Goal: Information Seeking & Learning: Learn about a topic

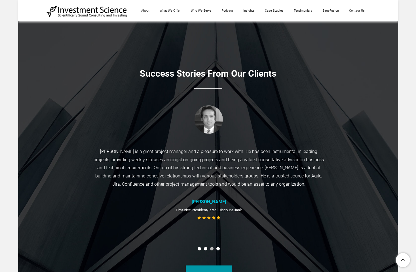
scroll to position [2412, 0]
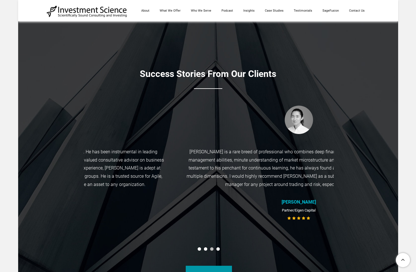
drag, startPoint x: 284, startPoint y: 178, endPoint x: 123, endPoint y: 182, distance: 161.0
click at [123, 182] on div "Michael is a great project manager and a pleasure to work with. He has been ins…" at bounding box center [48, 168] width 233 height 41
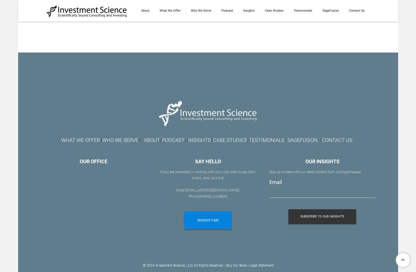
scroll to position [3221, 0]
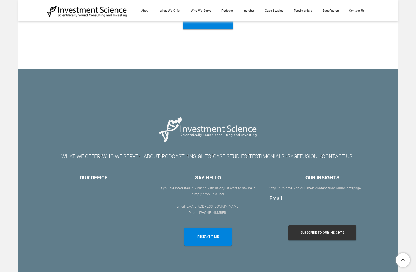
scroll to position [3136, 0]
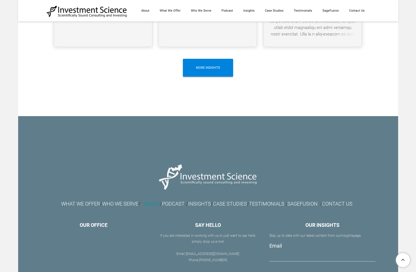
click at [145, 206] on link "ABOUT" at bounding box center [152, 204] width 16 height 6
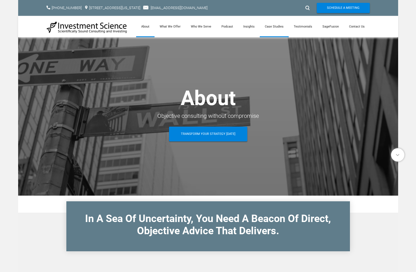
click at [280, 29] on link "Case Studies" at bounding box center [274, 26] width 29 height 21
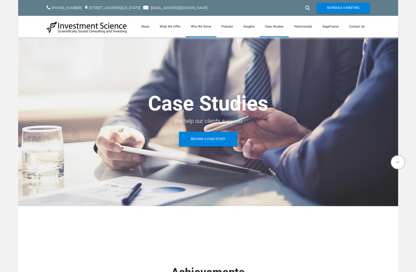
click at [207, 28] on link "Who We Serve" at bounding box center [201, 26] width 31 height 21
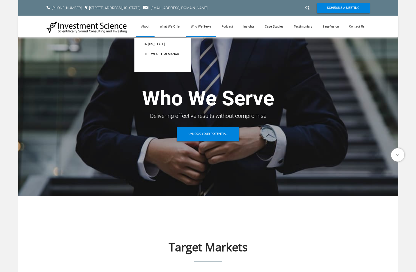
click at [153, 28] on link "About" at bounding box center [145, 26] width 18 height 21
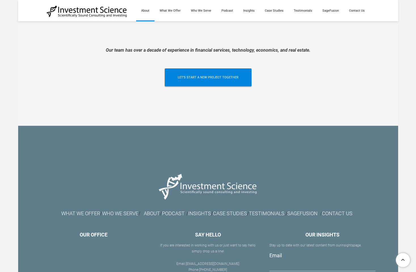
scroll to position [1283, 0]
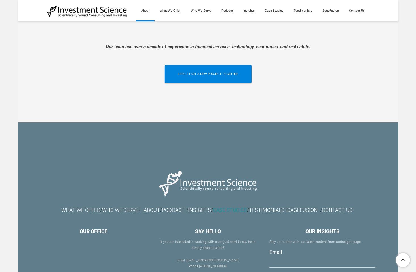
click at [233, 207] on link "CASE STUDIES" at bounding box center [230, 210] width 34 height 6
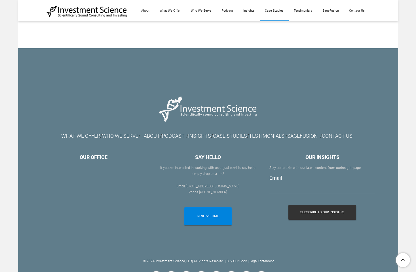
scroll to position [772, 0]
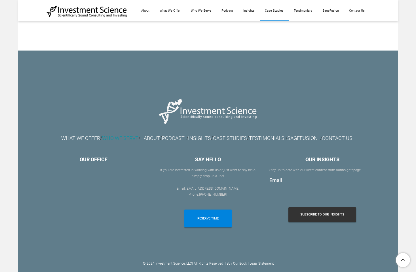
click at [105, 135] on font "WHO WE SERVE" at bounding box center [120, 138] width 36 height 6
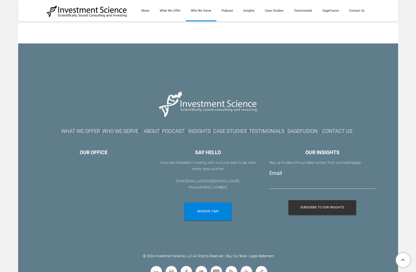
scroll to position [644, 0]
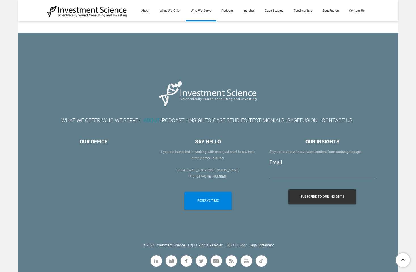
click at [146, 121] on link "ABOUT" at bounding box center [152, 120] width 16 height 6
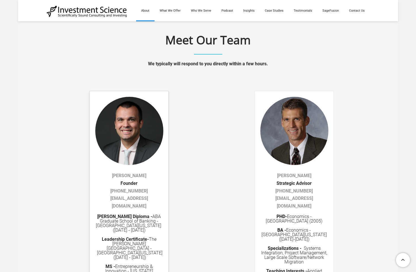
scroll to position [823, 0]
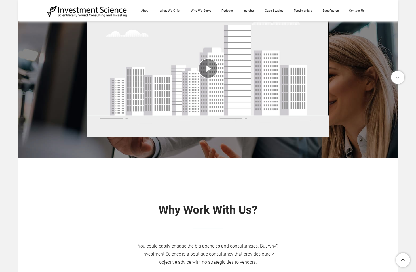
scroll to position [227, 0]
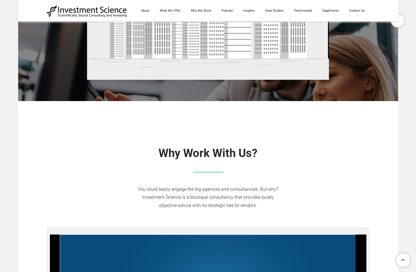
click at [364, 192] on div "​You could easily engage the big agencies and consultancies. But why? Investmen…" at bounding box center [209, 197] width 324 height 24
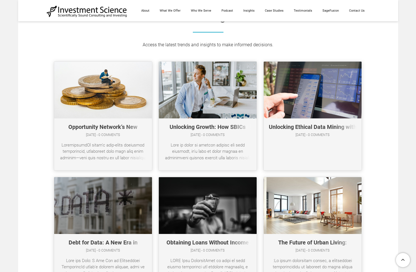
scroll to position [284, 0]
